Goal: Task Accomplishment & Management: Use online tool/utility

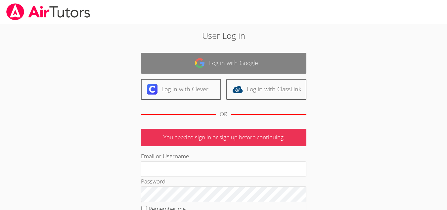
click at [188, 66] on link "Log in with Google" at bounding box center [224, 63] width 166 height 21
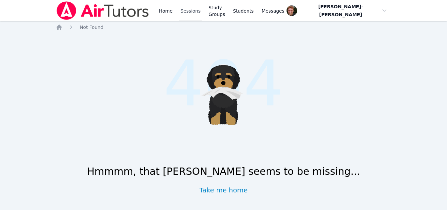
click at [190, 11] on link "Sessions" at bounding box center [190, 10] width 23 height 21
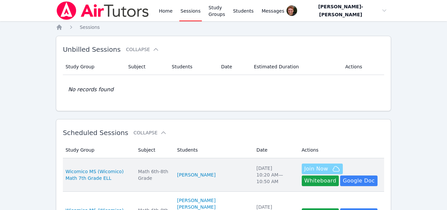
click at [308, 171] on span "Join Now" at bounding box center [317, 169] width 24 height 8
click at [339, 175] on button "Whiteboard" at bounding box center [320, 180] width 37 height 11
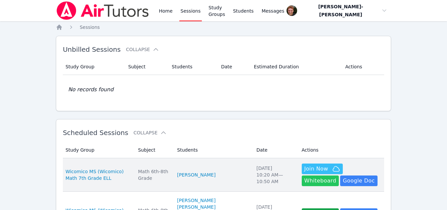
click at [339, 175] on button "Whiteboard" at bounding box center [320, 180] width 37 height 11
click at [305, 167] on span "Join Now" at bounding box center [317, 169] width 24 height 8
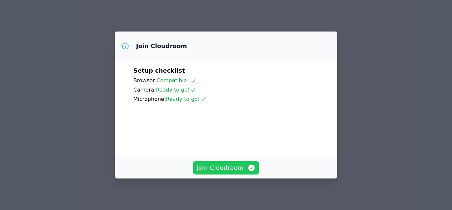
click at [243, 171] on span "Join Cloudroom" at bounding box center [226, 167] width 59 height 9
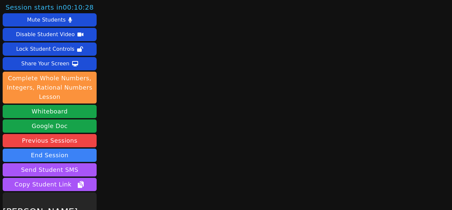
scroll to position [38, 0]
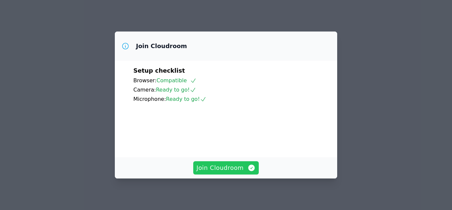
click at [236, 162] on button "Join Cloudroom" at bounding box center [226, 167] width 66 height 13
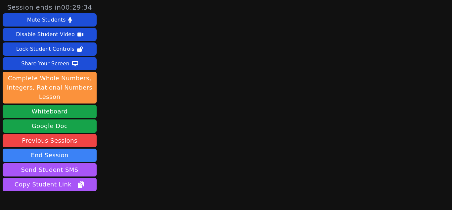
scroll to position [38, 0]
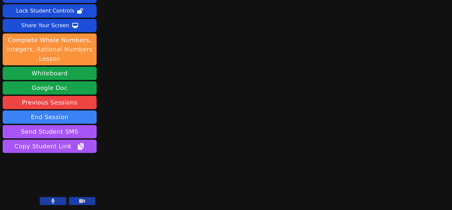
click at [52, 201] on icon at bounding box center [53, 200] width 4 height 5
click at [406, 64] on div "Session ends in 00:28:58 Mute Students Disable Student Video Lock Student Contr…" at bounding box center [226, 67] width 452 height 210
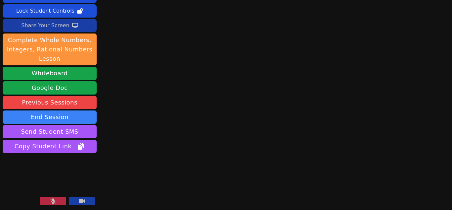
click at [43, 26] on div "Share Your Screen" at bounding box center [45, 25] width 48 height 11
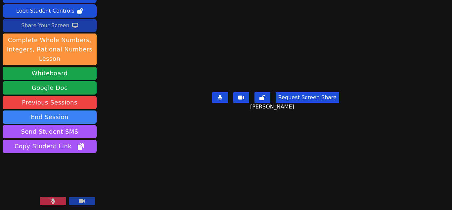
click at [53, 199] on icon at bounding box center [53, 200] width 7 height 5
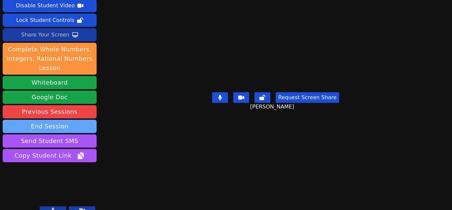
click at [75, 120] on button "End Session" at bounding box center [50, 126] width 94 height 13
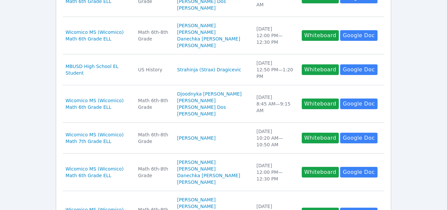
scroll to position [300, 0]
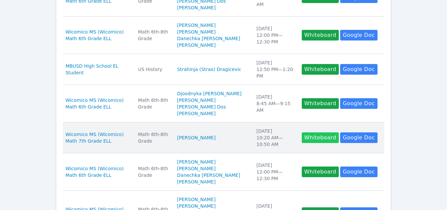
click at [302, 138] on button "Whiteboard" at bounding box center [320, 137] width 37 height 11
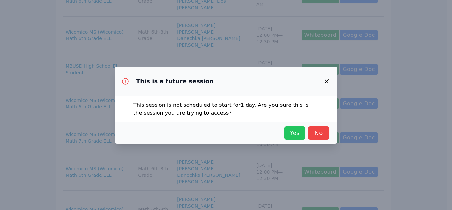
click at [294, 133] on span "Yes" at bounding box center [295, 132] width 15 height 9
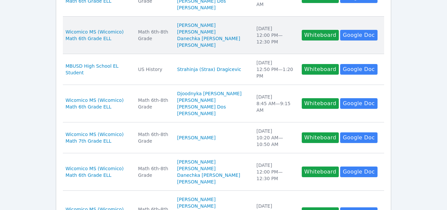
scroll to position [0, 0]
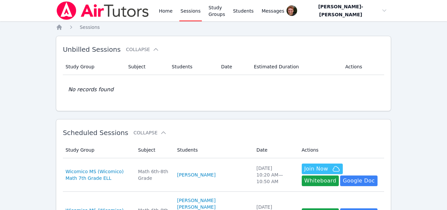
click at [187, 11] on link "Sessions" at bounding box center [190, 10] width 23 height 21
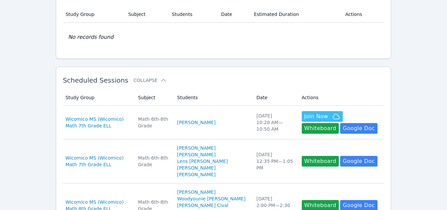
scroll to position [53, 0]
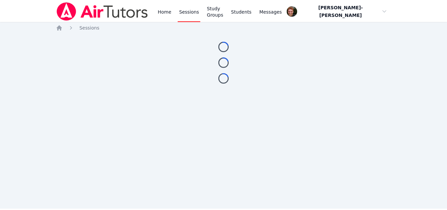
scroll to position [53, 0]
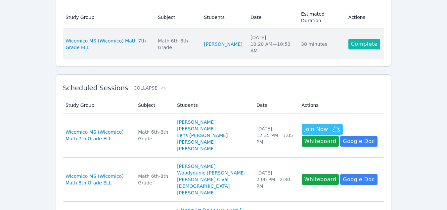
click at [360, 39] on link "Complete" at bounding box center [365, 44] width 32 height 11
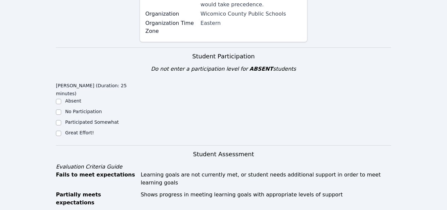
scroll to position [198, 0]
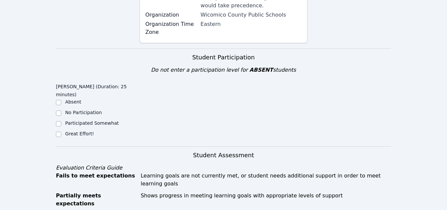
click at [65, 130] on div "Great Effort!" at bounding box center [98, 134] width 84 height 8
click at [59, 131] on input "Great Effort!" at bounding box center [58, 133] width 5 height 5
checkbox input "true"
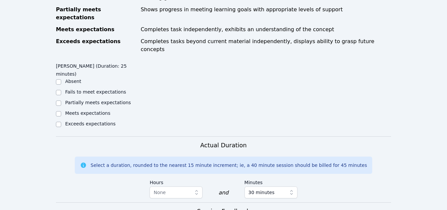
scroll to position [382, 0]
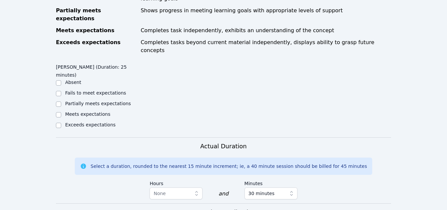
click at [72, 111] on label "Meets expectations" at bounding box center [87, 113] width 45 height 5
click at [61, 112] on input "Meets expectations" at bounding box center [58, 114] width 5 height 5
checkbox input "true"
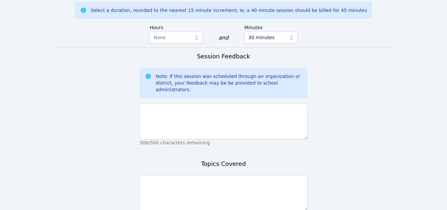
scroll to position [539, 0]
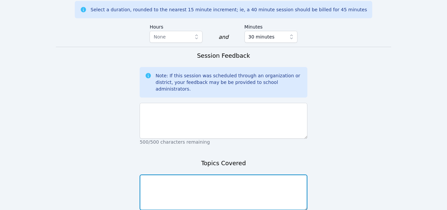
click at [157, 174] on textarea at bounding box center [224, 192] width 168 height 36
type textarea "Understanding proportional relationships on a graph."
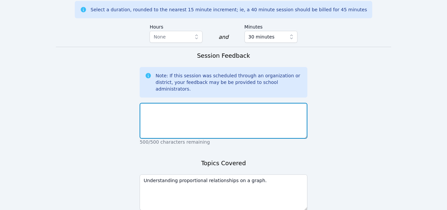
click at [153, 103] on textarea at bounding box center [224, 121] width 168 height 36
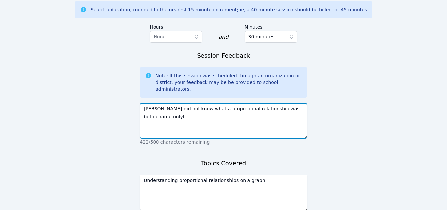
click at [301, 103] on textarea "Xiyue Li did not know what a proportional relationship was but in name onlyl." at bounding box center [224, 121] width 168 height 36
click at [302, 103] on textarea "Xiyue Li did not know what a proportional relationship was but in name only." at bounding box center [224, 121] width 168 height 36
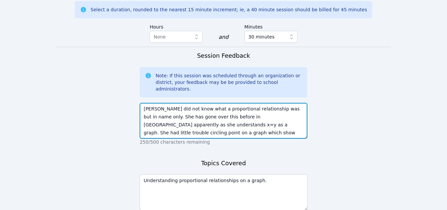
click at [213, 103] on textarea "Xiyue Li did not know what a proportional relationship was but in name only. Sh…" at bounding box center [224, 121] width 168 height 36
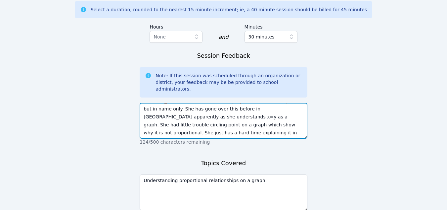
scroll to position [13, 0]
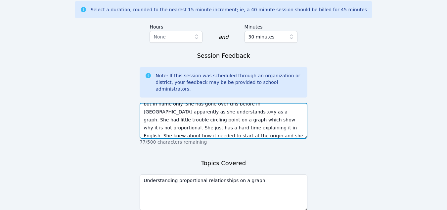
type textarea "Xiyue Li did not know what a proportional relationship was but in name only. Sh…"
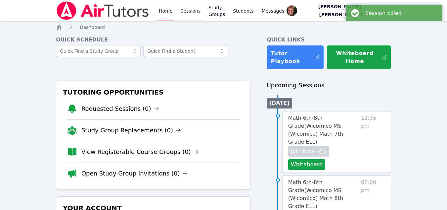
click at [194, 10] on link "Sessions" at bounding box center [190, 10] width 23 height 21
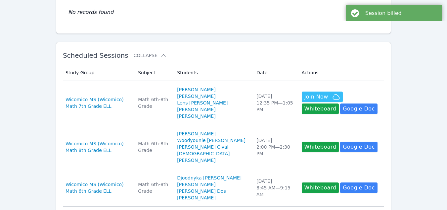
scroll to position [77, 0]
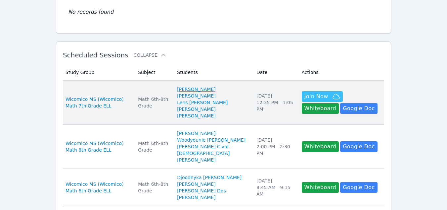
click at [199, 89] on link "[PERSON_NAME]" at bounding box center [196, 89] width 38 height 7
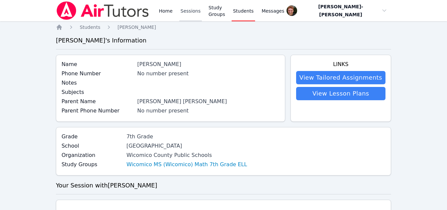
click at [187, 15] on link "Sessions" at bounding box center [190, 10] width 23 height 21
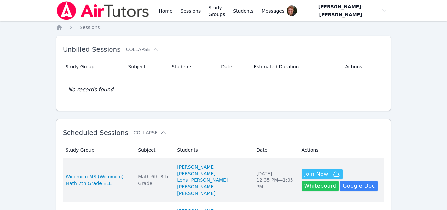
click at [339, 180] on button "Whiteboard" at bounding box center [320, 185] width 37 height 11
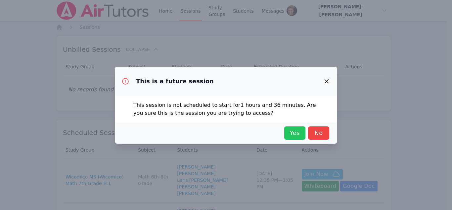
click at [289, 129] on span "Yes" at bounding box center [295, 132] width 15 height 9
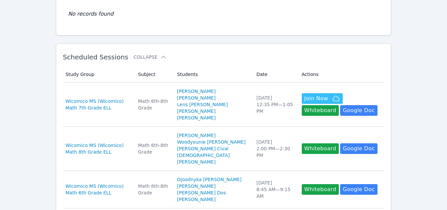
scroll to position [76, 0]
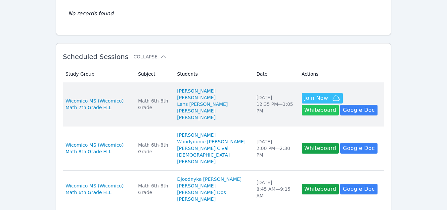
click at [339, 105] on button "Whiteboard" at bounding box center [320, 110] width 37 height 11
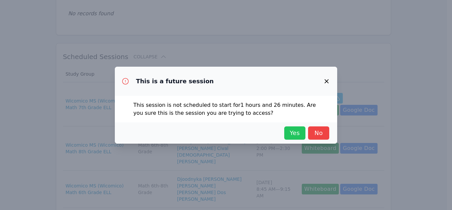
click at [294, 135] on span "Yes" at bounding box center [295, 132] width 15 height 9
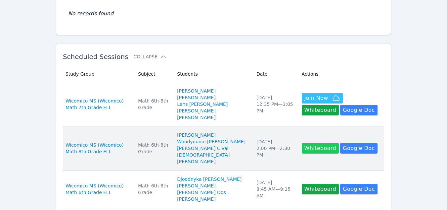
click at [308, 147] on button "Whiteboard" at bounding box center [320, 148] width 37 height 11
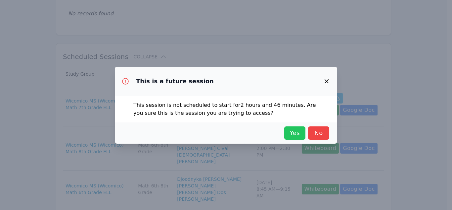
click at [302, 137] on button "Yes" at bounding box center [294, 132] width 21 height 13
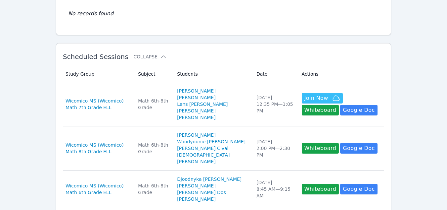
scroll to position [0, 0]
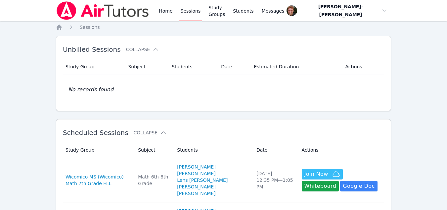
click at [185, 11] on link "Sessions" at bounding box center [190, 10] width 23 height 21
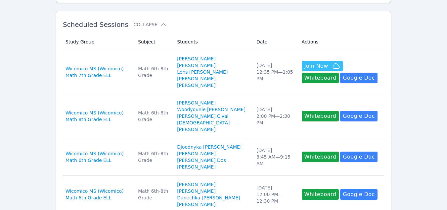
scroll to position [107, 0]
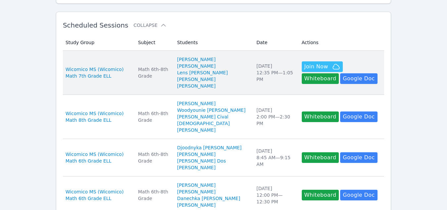
scroll to position [0, 0]
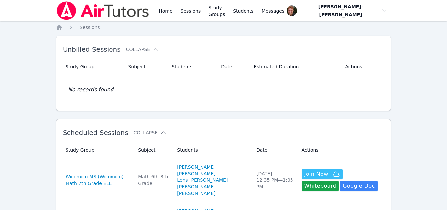
click at [193, 7] on link "Sessions" at bounding box center [190, 10] width 23 height 21
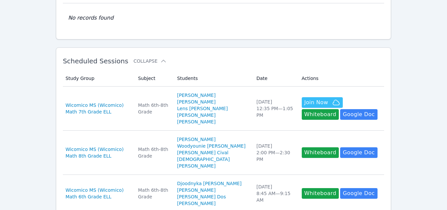
scroll to position [72, 0]
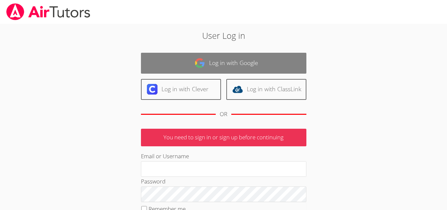
click at [240, 62] on link "Log in with Google" at bounding box center [224, 63] width 166 height 21
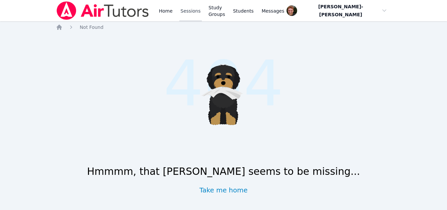
click at [191, 18] on link "Sessions" at bounding box center [190, 10] width 23 height 21
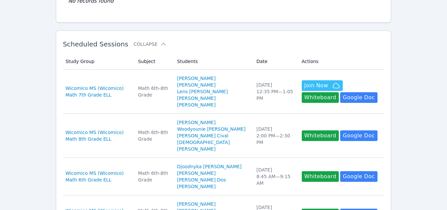
scroll to position [91, 0]
